Goal: Task Accomplishment & Management: Use online tool/utility

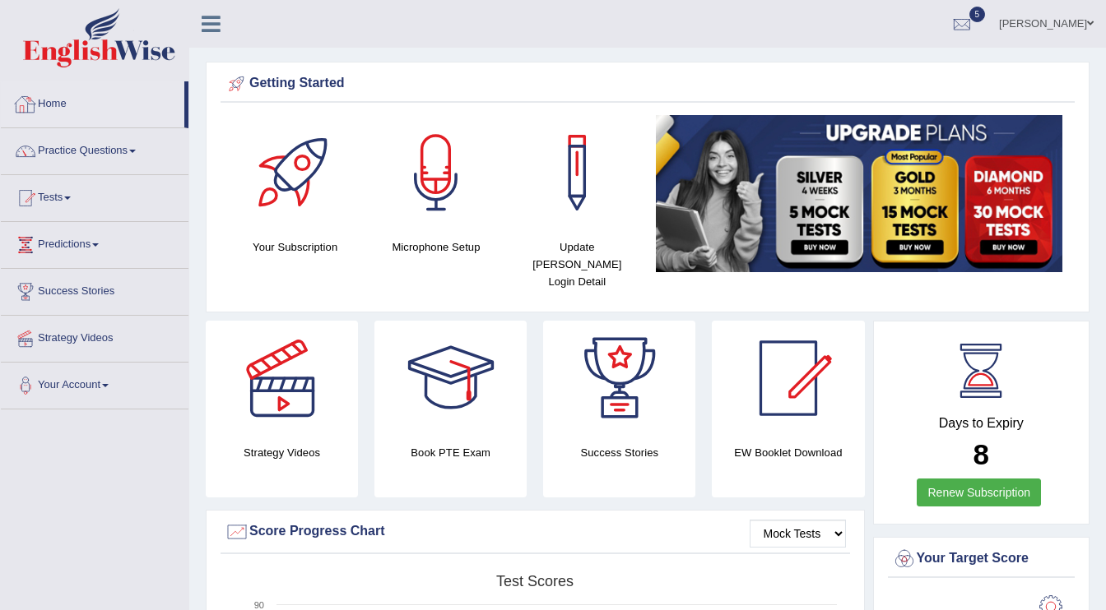
click at [58, 101] on link "Home" at bounding box center [92, 101] width 183 height 41
click at [107, 152] on link "Practice Questions" at bounding box center [95, 148] width 188 height 41
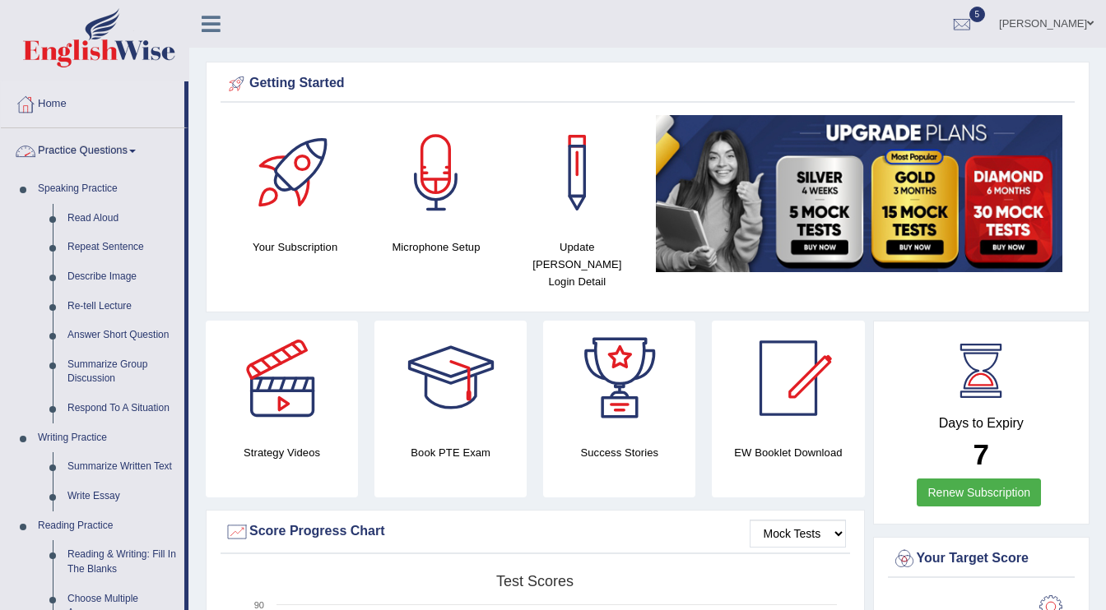
click at [115, 148] on link "Practice Questions" at bounding box center [92, 148] width 183 height 41
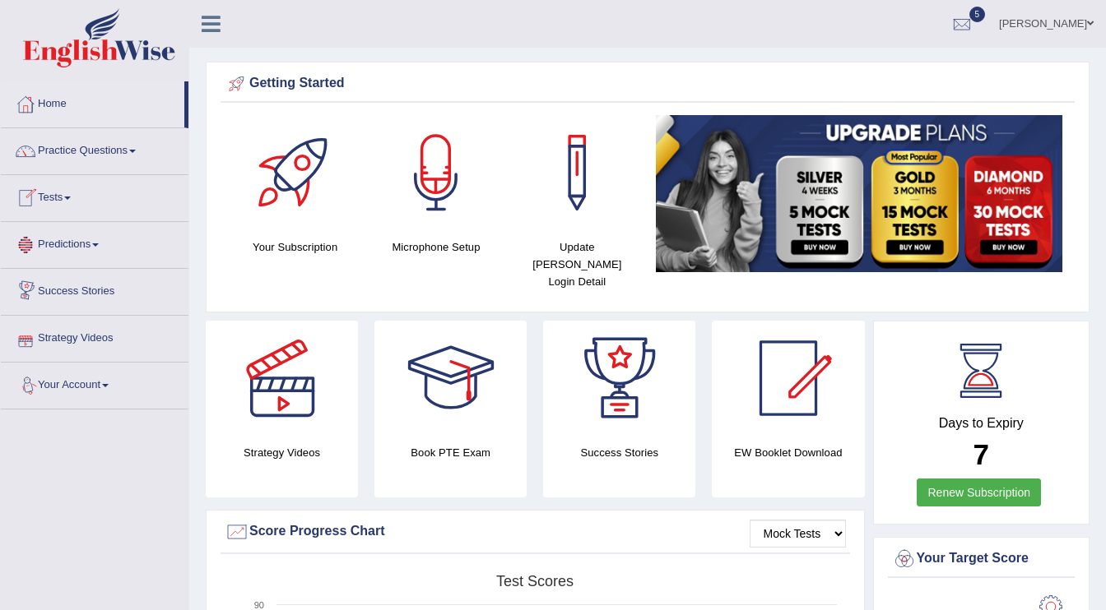
click at [65, 195] on link "Tests" at bounding box center [95, 195] width 188 height 41
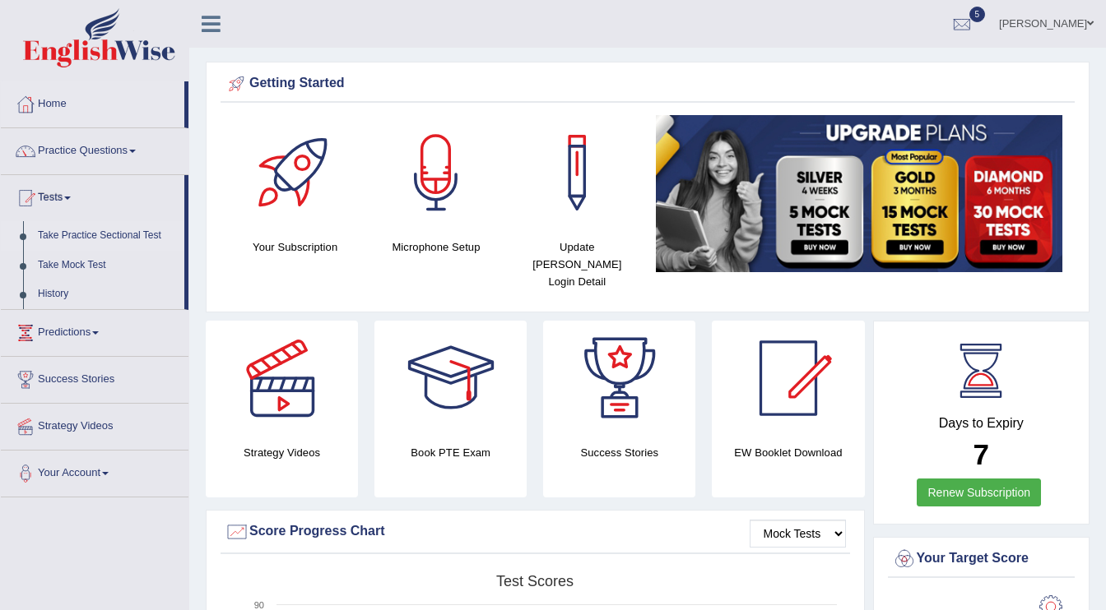
click at [72, 238] on link "Take Practice Sectional Test" at bounding box center [107, 236] width 154 height 30
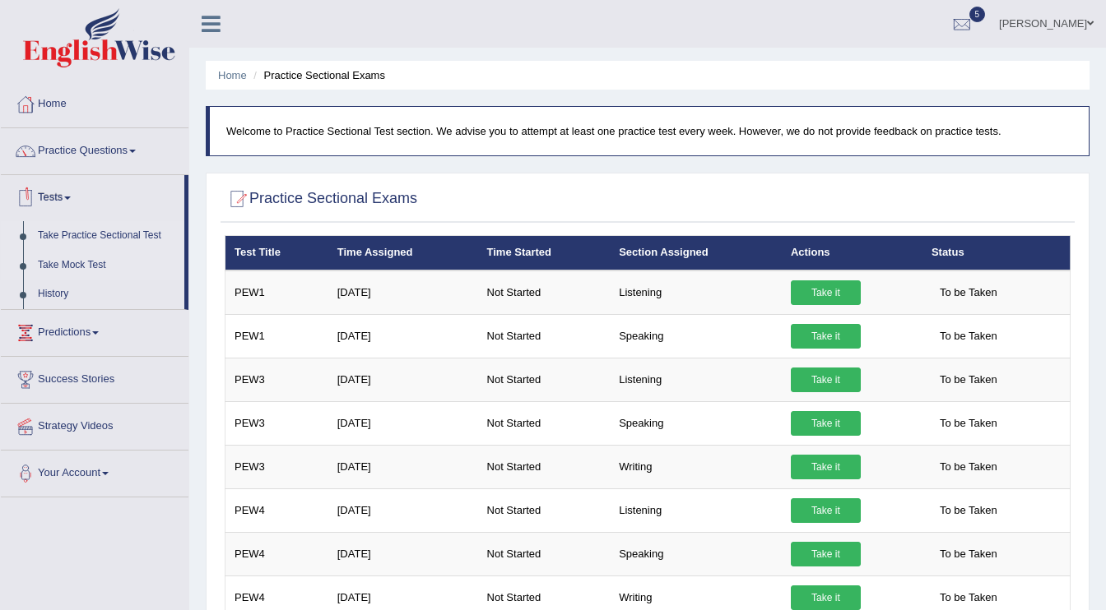
click at [67, 264] on link "Take Mock Test" at bounding box center [107, 266] width 154 height 30
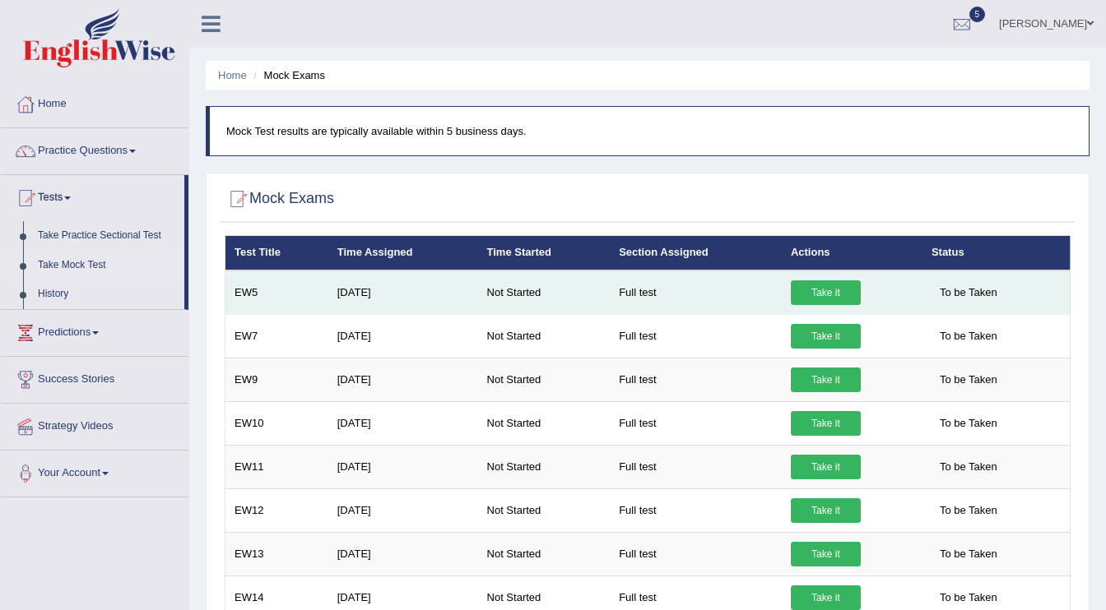
click at [830, 294] on link "Take it" at bounding box center [826, 293] width 70 height 25
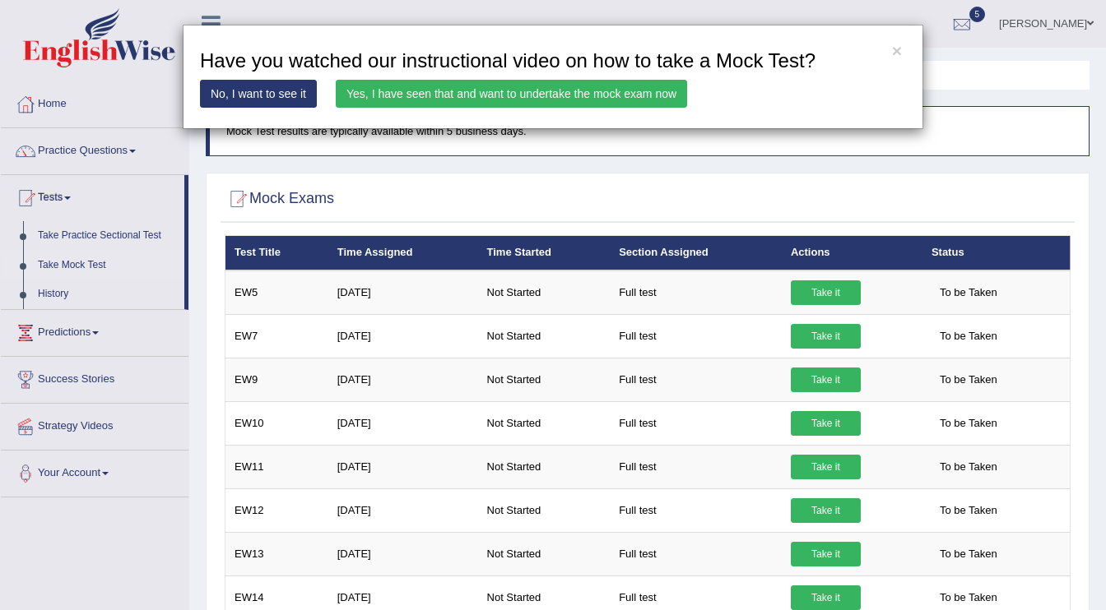
click at [565, 92] on link "Yes, I have seen that and want to undertake the mock exam now" at bounding box center [511, 94] width 351 height 28
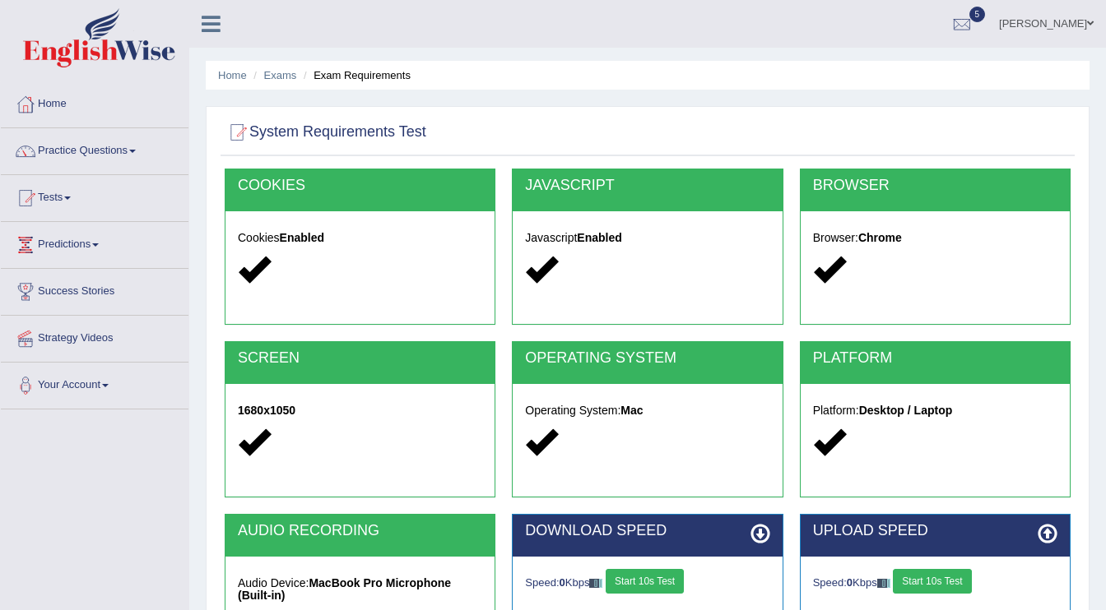
click at [50, 104] on link "Home" at bounding box center [95, 101] width 188 height 41
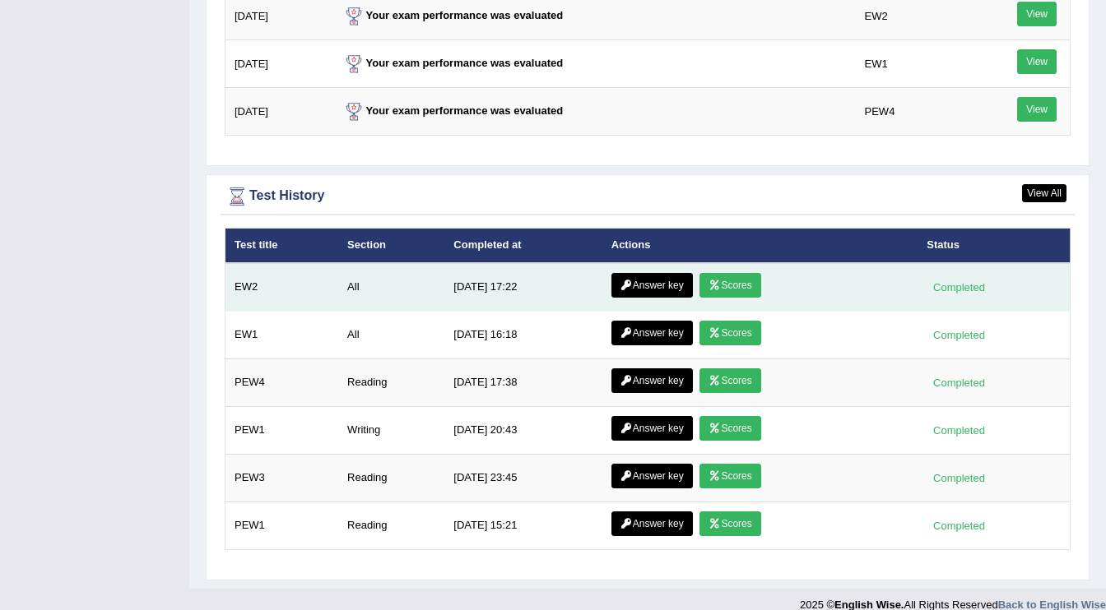
click at [718, 281] on icon at bounding box center [714, 286] width 12 height 10
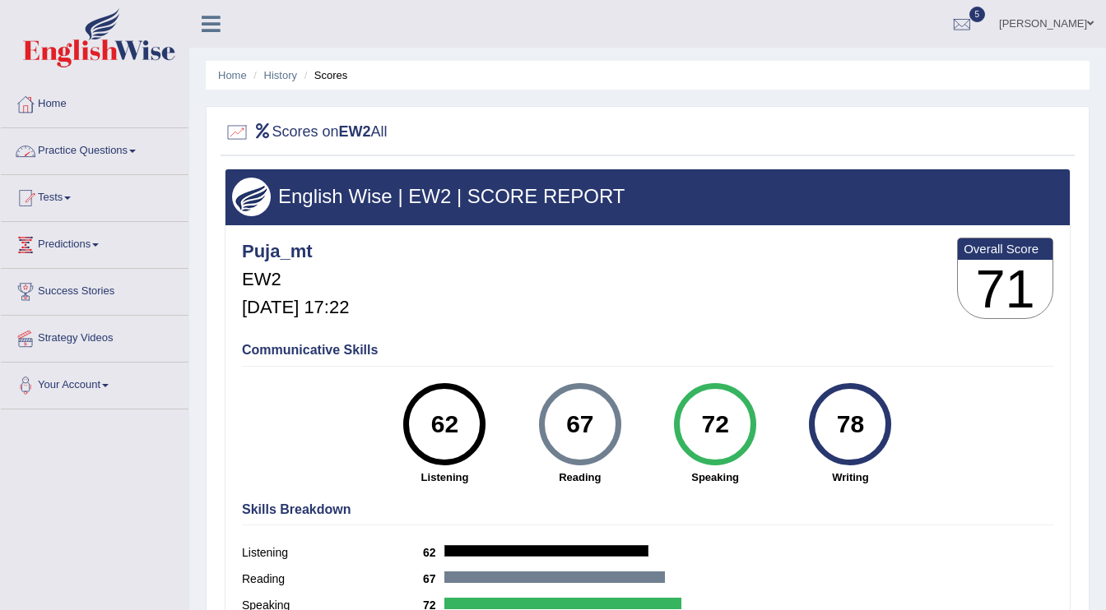
click at [111, 147] on link "Practice Questions" at bounding box center [95, 148] width 188 height 41
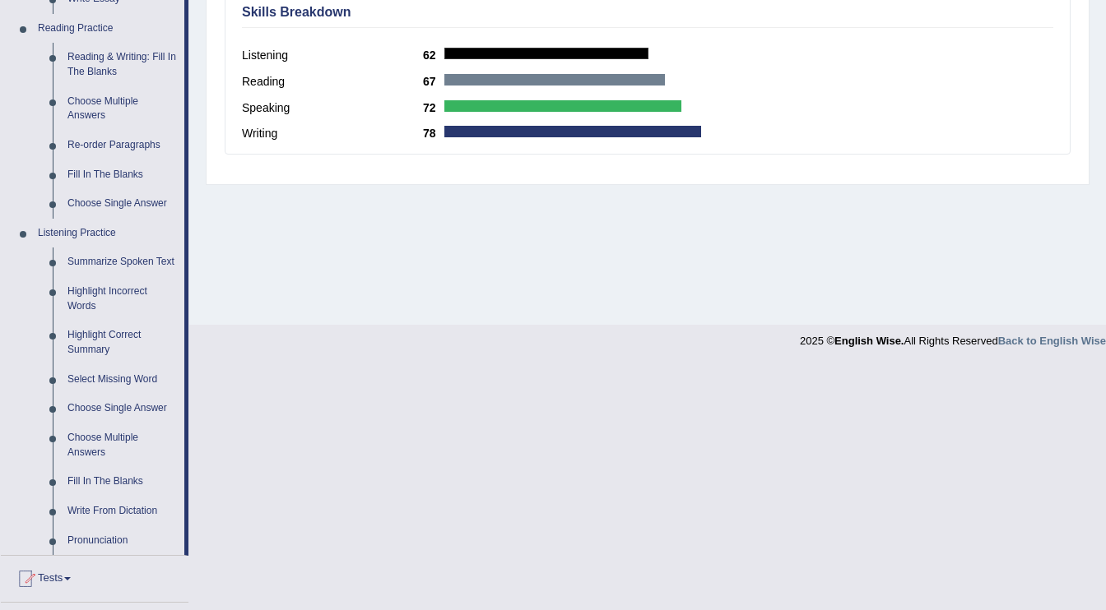
scroll to position [691, 0]
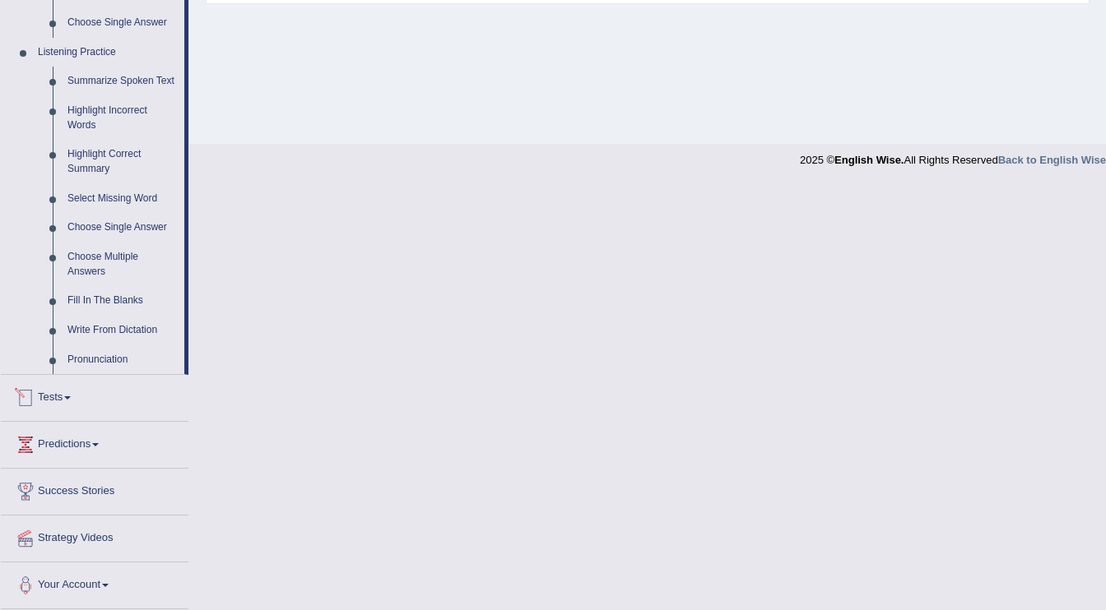
click at [46, 401] on link "Tests" at bounding box center [95, 395] width 188 height 41
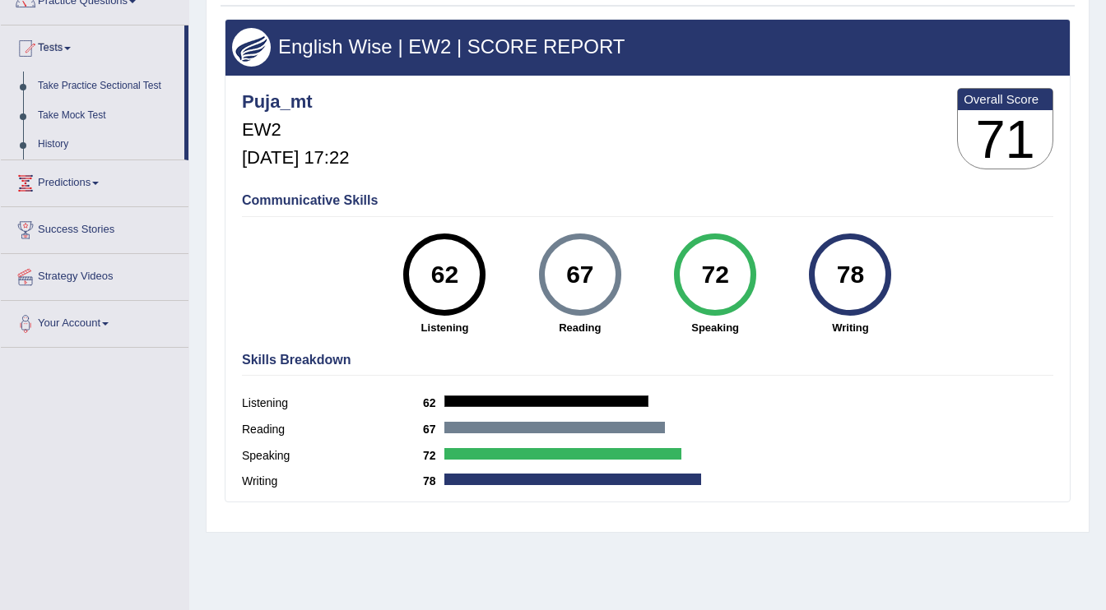
scroll to position [146, 0]
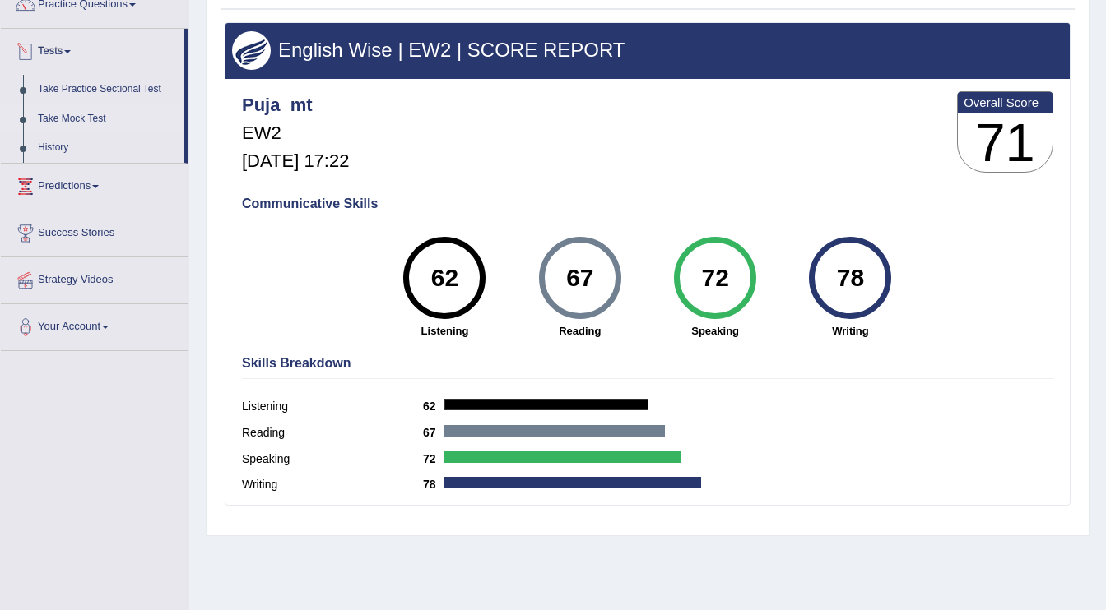
click at [77, 112] on link "Take Mock Test" at bounding box center [107, 119] width 154 height 30
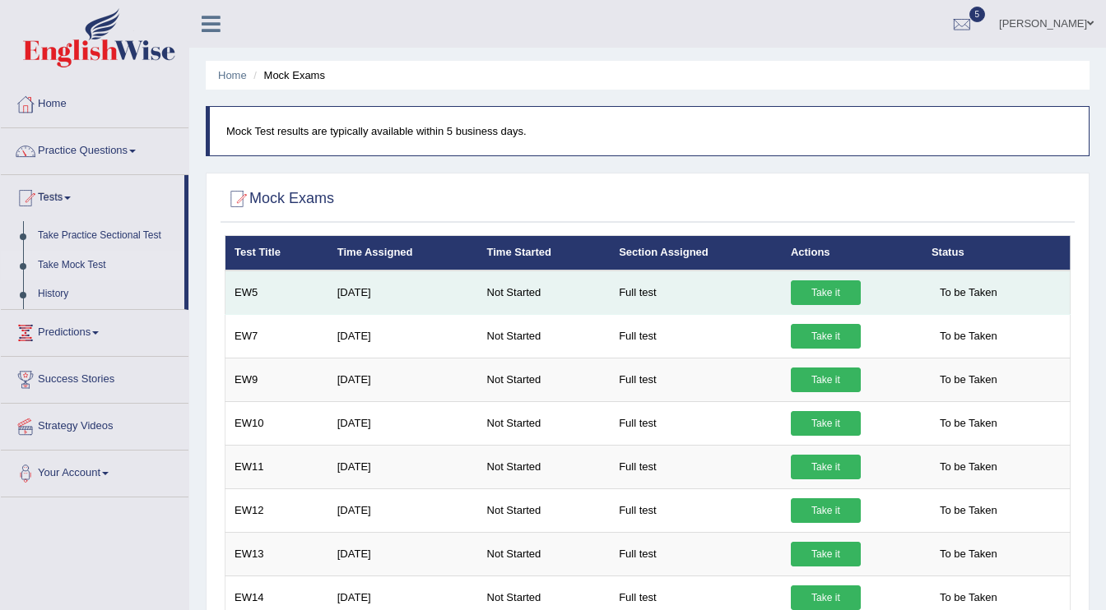
click at [837, 283] on link "Take it" at bounding box center [826, 293] width 70 height 25
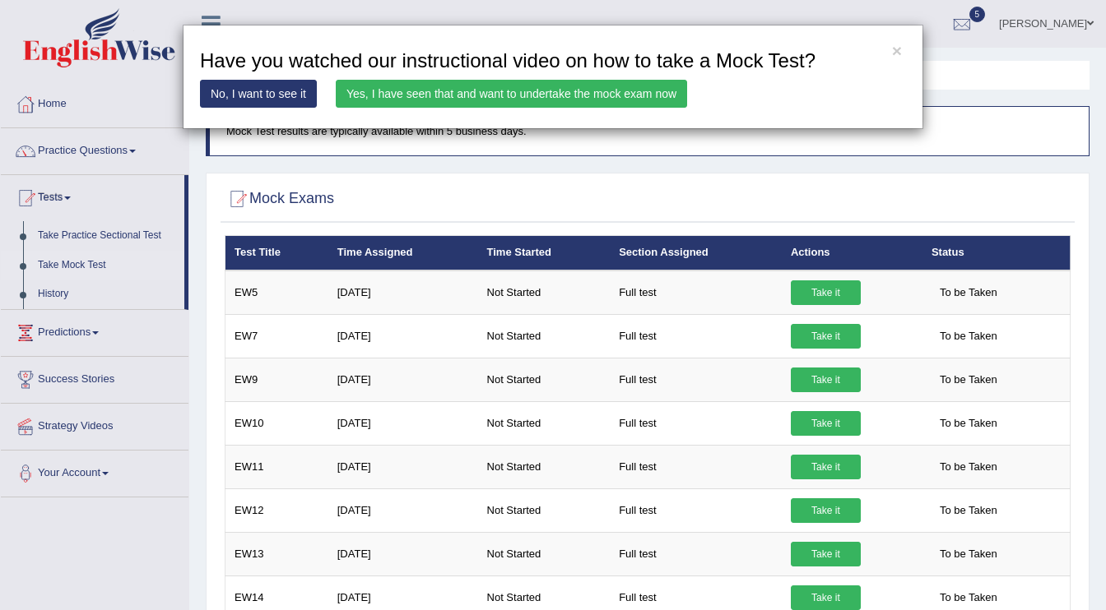
click at [610, 95] on link "Yes, I have seen that and want to undertake the mock exam now" at bounding box center [511, 94] width 351 height 28
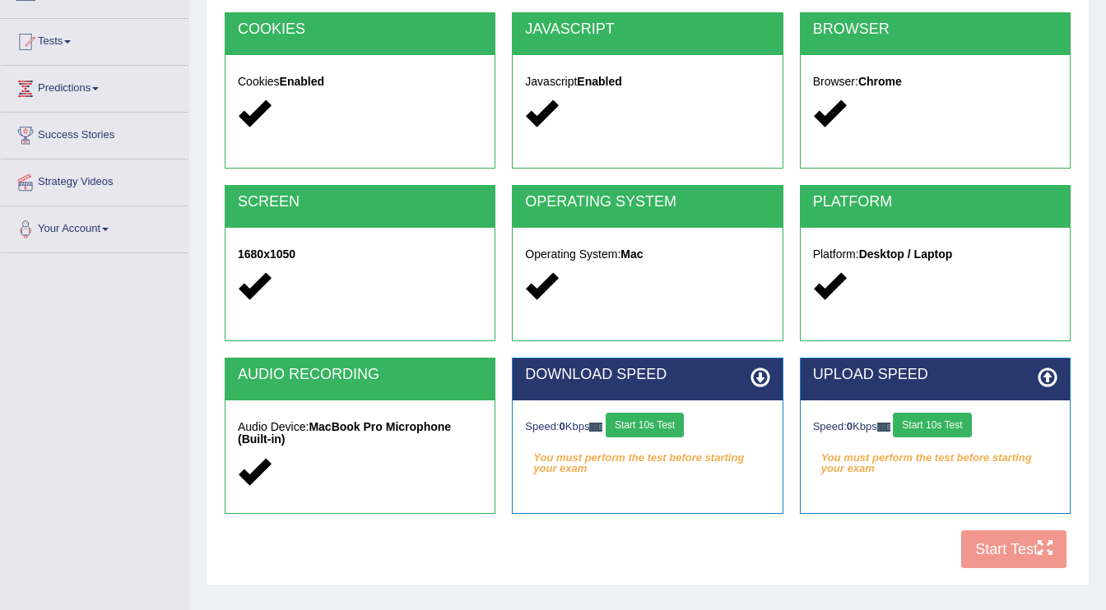
scroll to position [175, 0]
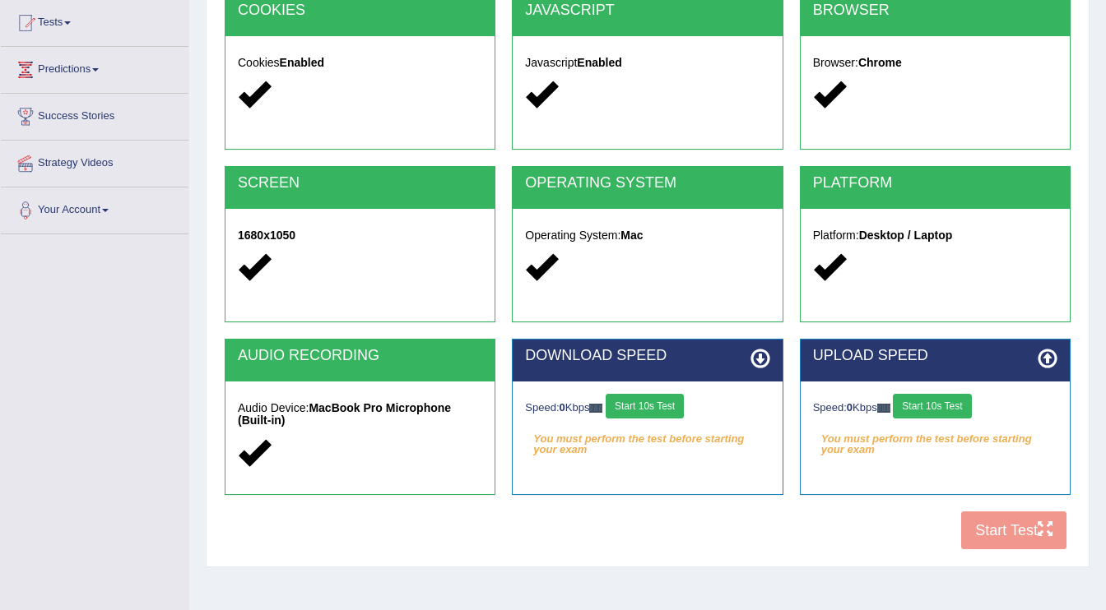
click at [673, 407] on button "Start 10s Test" at bounding box center [644, 406] width 78 height 25
click at [955, 409] on button "Start 10s Test" at bounding box center [932, 406] width 78 height 25
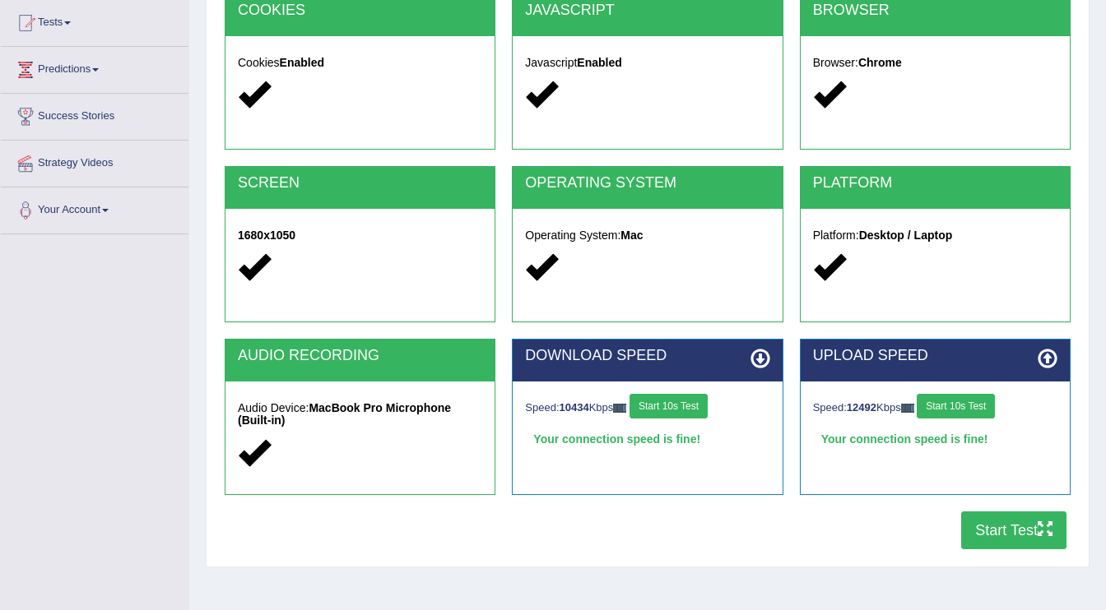
click at [1009, 534] on button "Start Test" at bounding box center [1013, 531] width 105 height 38
